Goal: Task Accomplishment & Management: Manage account settings

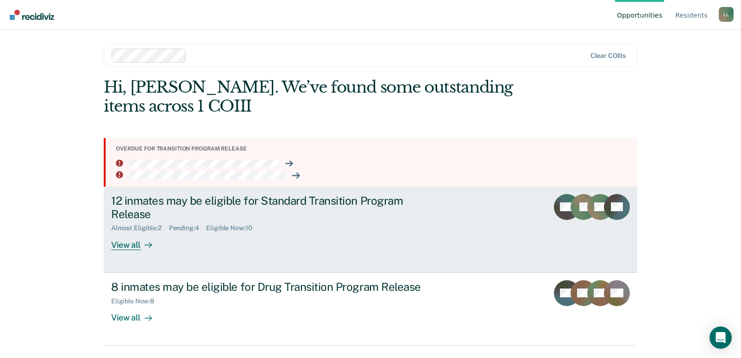
click at [133, 245] on div "View all" at bounding box center [137, 241] width 52 height 18
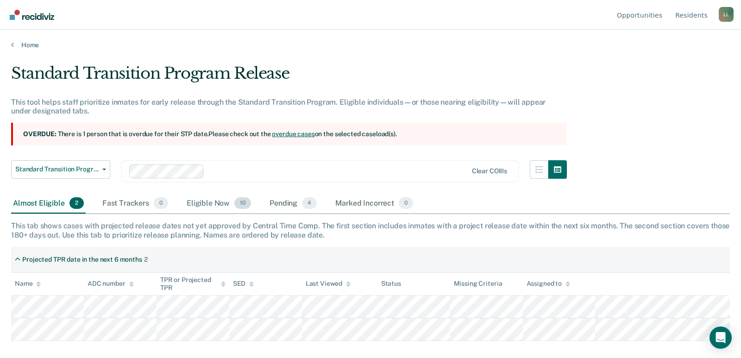
click at [198, 206] on div "Eligible Now 10" at bounding box center [219, 204] width 68 height 20
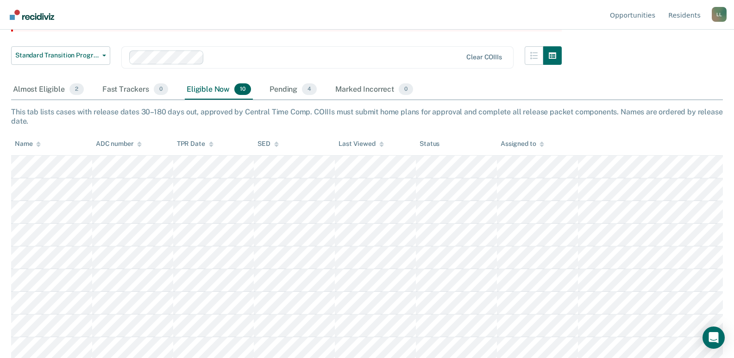
scroll to position [138, 0]
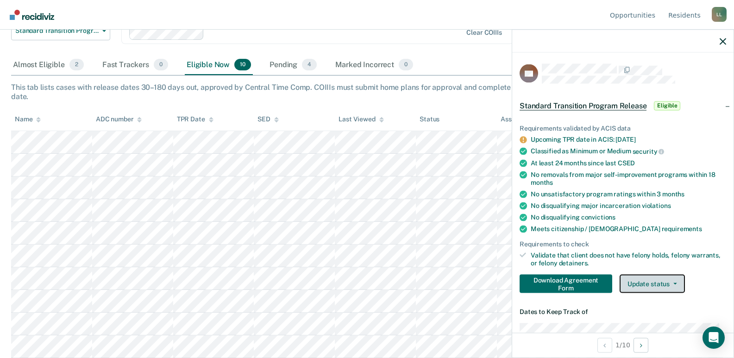
click at [642, 285] on button "Update status" at bounding box center [651, 283] width 65 height 19
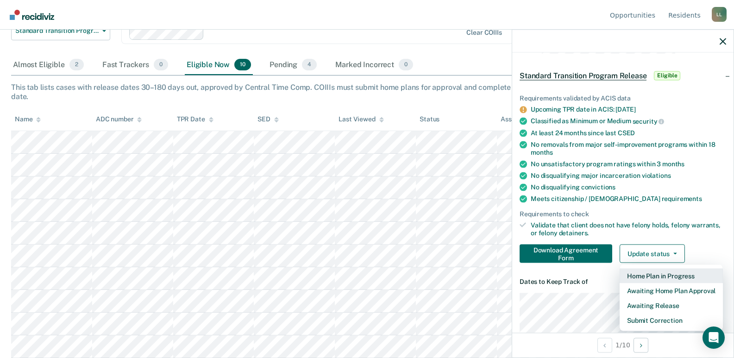
scroll to position [46, 0]
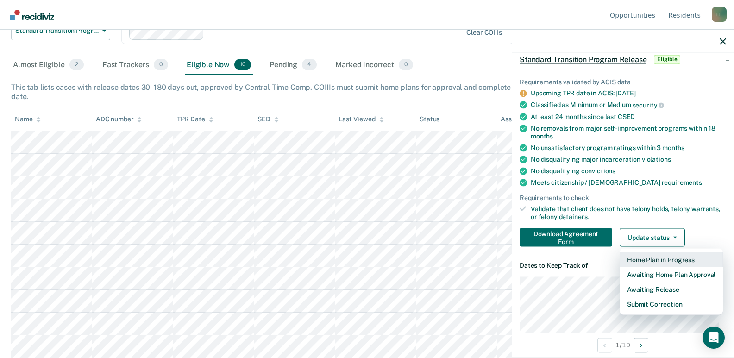
click at [646, 261] on button "Home Plan in Progress" at bounding box center [670, 259] width 103 height 15
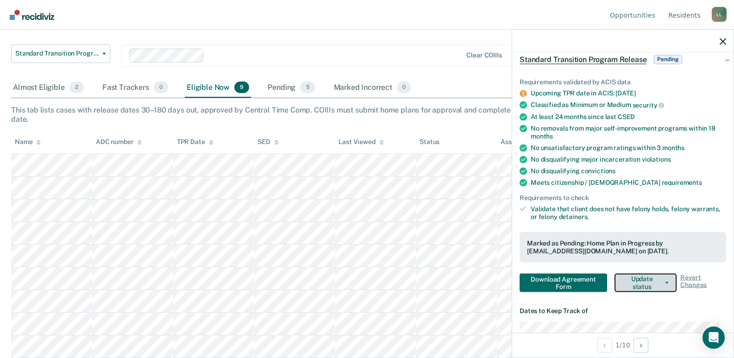
scroll to position [116, 0]
click at [283, 88] on div "Pending 5" at bounding box center [291, 88] width 51 height 20
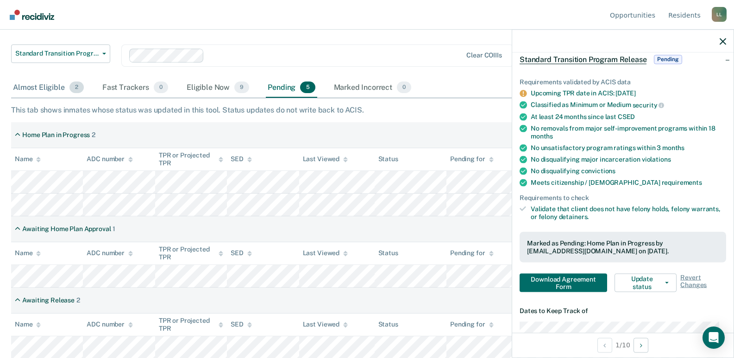
click at [41, 88] on div "Almost Eligible 2" at bounding box center [48, 88] width 75 height 20
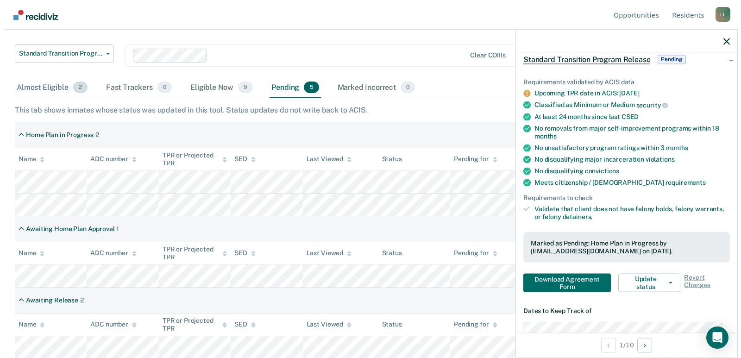
scroll to position [0, 0]
